Goal: Check status: Check status

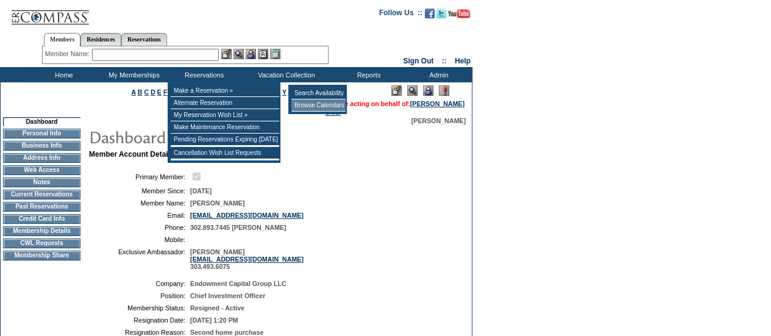
click at [327, 101] on td "Browse Calendars" at bounding box center [318, 105] width 54 height 12
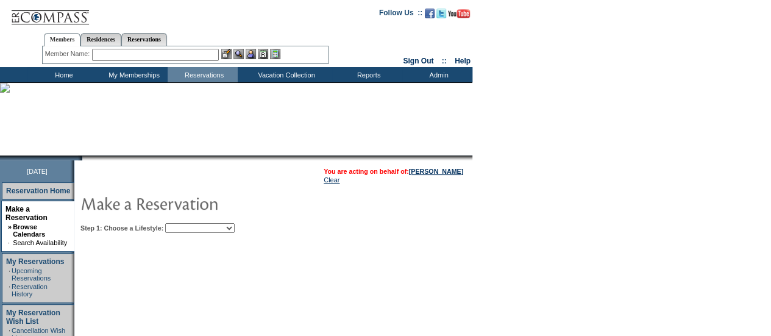
click at [235, 227] on select "Beach Leisure Metropolitan Mountain OIAL for Adventure OIAL for Couples OIAL fo…" at bounding box center [199, 228] width 69 height 10
select select "Beach"
click at [186, 223] on select "Beach Leisure Metropolitan Mountain OIAL for Adventure OIAL for Couples OIAL fo…" at bounding box center [199, 228] width 69 height 10
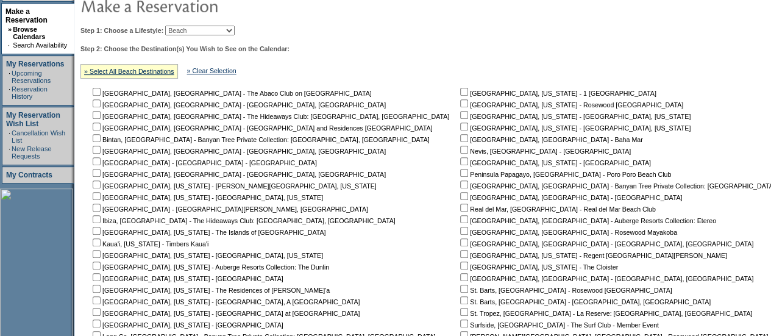
scroll to position [366, 0]
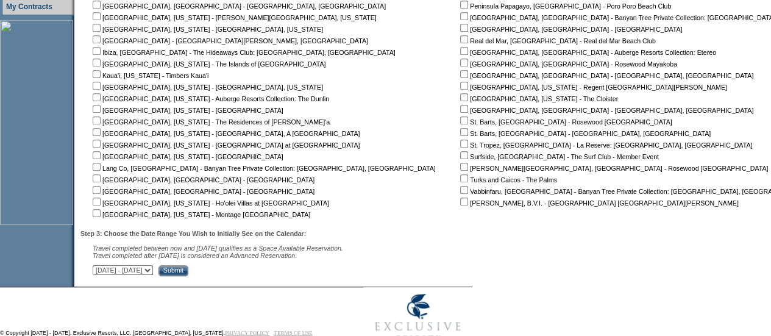
click at [101, 64] on input "checkbox" at bounding box center [97, 62] width 8 height 8
checkbox input "true"
click at [153, 272] on select "[DATE] - [DATE] [DATE] - [DATE] [DATE] - [DATE] [DATE] - [DATE] [DATE] - [DATE]…" at bounding box center [123, 270] width 60 height 10
select select "[DATE]|[DATE]"
click at [99, 267] on select "[DATE] - [DATE] [DATE] - [DATE] [DATE] - [DATE] [DATE] - [DATE] [DATE] - [DATE]…" at bounding box center [123, 270] width 60 height 10
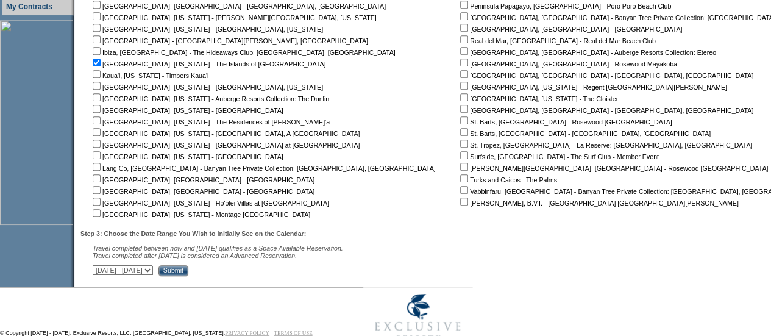
click at [188, 274] on input "Submit" at bounding box center [173, 270] width 30 height 11
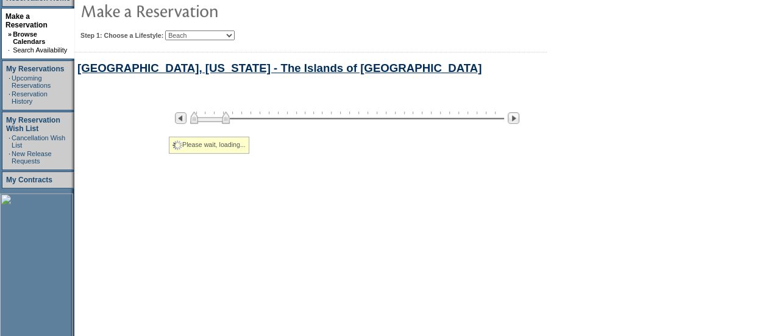
select select "Beach"
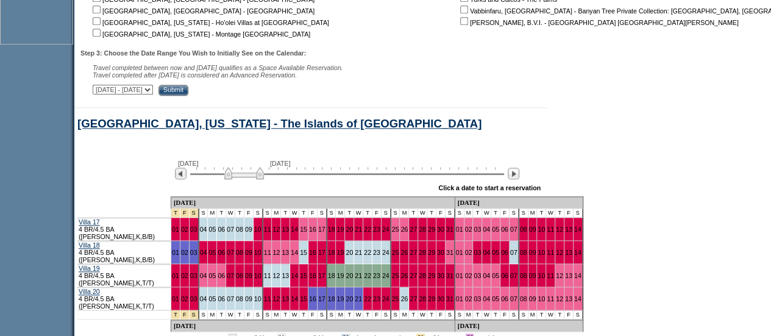
scroll to position [654, 0]
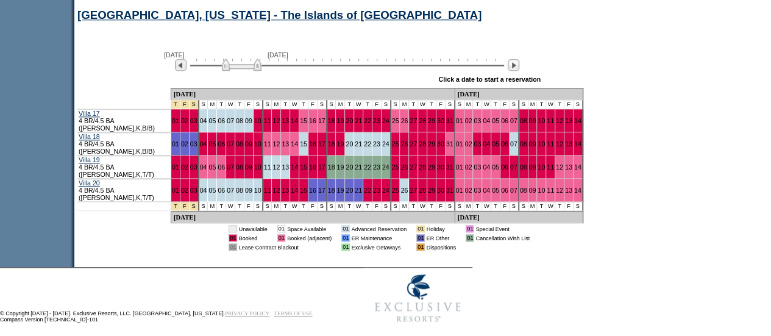
click at [234, 68] on img at bounding box center [242, 64] width 40 height 12
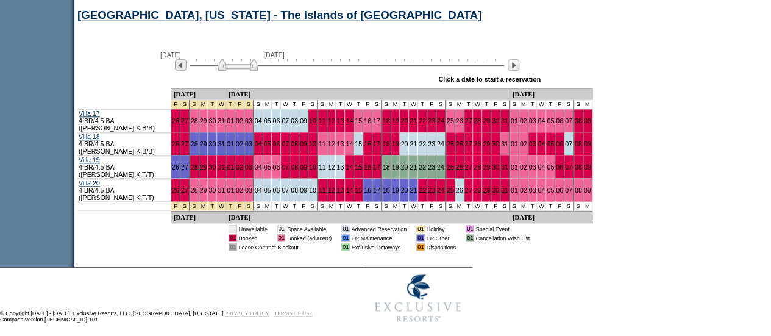
click at [230, 68] on img at bounding box center [238, 64] width 40 height 12
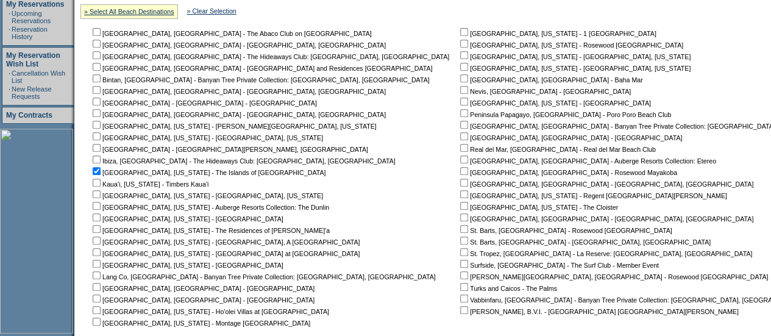
scroll to position [106, 0]
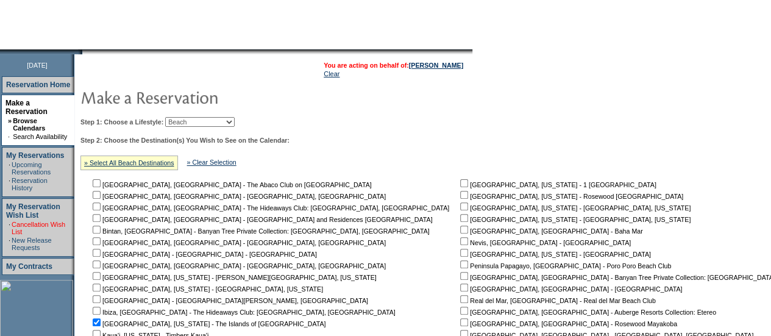
click at [43, 221] on link "Cancellation Wish List" at bounding box center [39, 228] width 54 height 15
